Goal: Check status: Check status

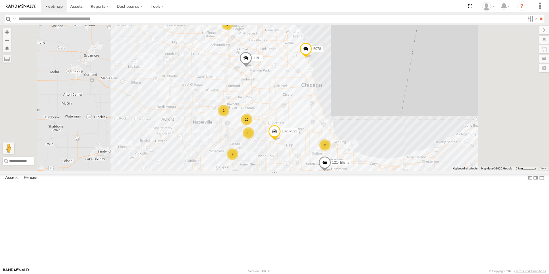
click at [21, 11] on link at bounding box center [20, 6] width 41 height 12
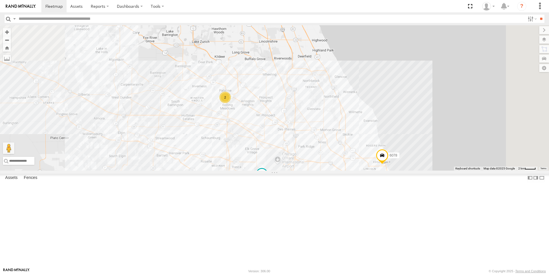
drag, startPoint x: 302, startPoint y: 58, endPoint x: 294, endPoint y: 157, distance: 99.0
click at [292, 161] on div "119 10287822 121- Elisha 6078 9 6 111 2 2" at bounding box center [274, 97] width 549 height 145
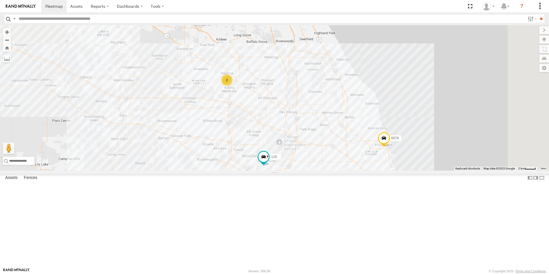
click at [232, 86] on div "2" at bounding box center [226, 79] width 11 height 11
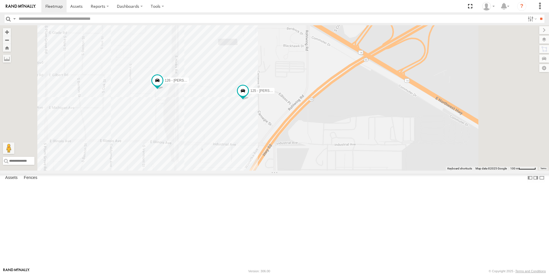
click at [18, 4] on img at bounding box center [21, 6] width 30 height 4
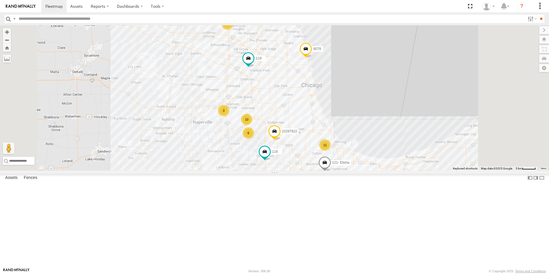
click at [0, 0] on div at bounding box center [0, 0] width 0 height 0
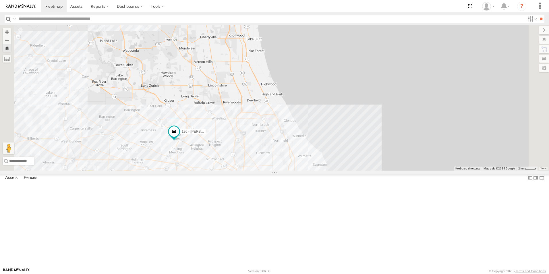
click at [15, 7] on img at bounding box center [21, 6] width 30 height 4
